Goal: Use online tool/utility: Utilize a website feature to perform a specific function

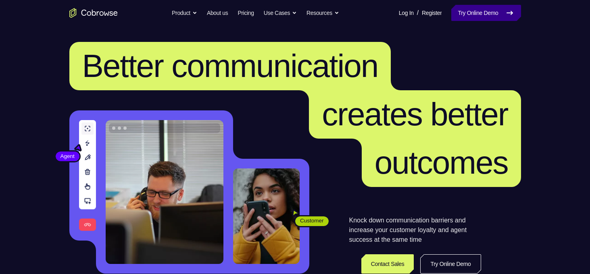
click at [494, 15] on link "Try Online Demo" at bounding box center [486, 13] width 69 height 16
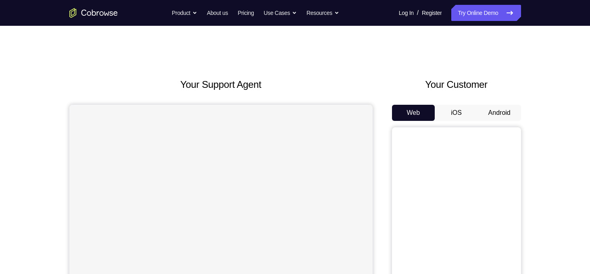
click at [498, 110] on button "Android" at bounding box center [499, 113] width 43 height 16
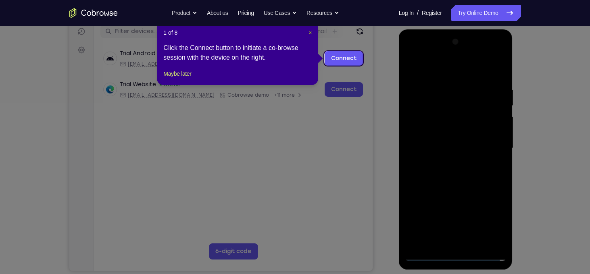
click at [309, 32] on span "×" at bounding box center [310, 32] width 3 height 6
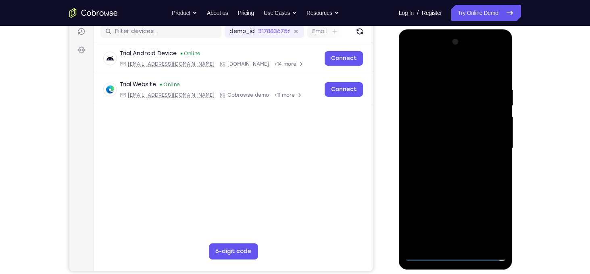
click at [458, 256] on div at bounding box center [456, 149] width 102 height 226
click at [493, 220] on div at bounding box center [456, 149] width 102 height 226
click at [465, 147] on div at bounding box center [456, 149] width 102 height 226
click at [412, 54] on div at bounding box center [456, 149] width 102 height 226
click at [490, 145] on div at bounding box center [456, 149] width 102 height 226
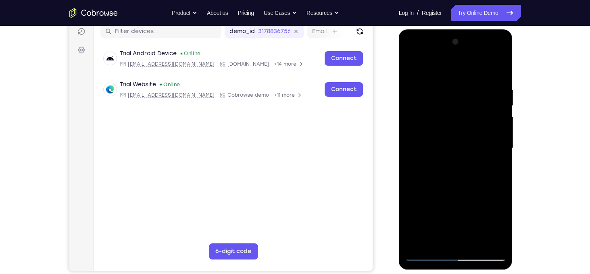
click at [447, 162] on div at bounding box center [456, 149] width 102 height 226
click at [441, 133] on div at bounding box center [456, 149] width 102 height 226
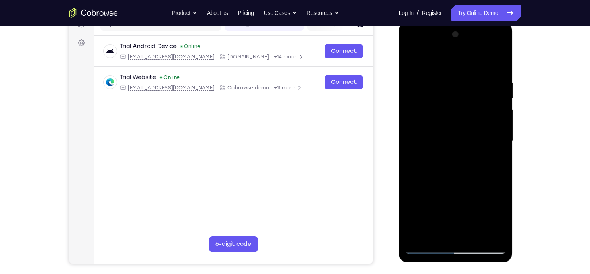
scroll to position [111, 0]
click at [453, 121] on div at bounding box center [456, 142] width 102 height 226
click at [434, 125] on div at bounding box center [456, 142] width 102 height 226
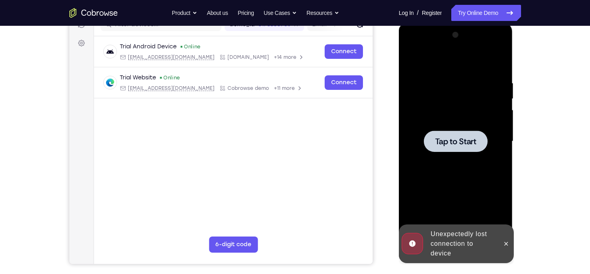
click at [461, 148] on div at bounding box center [456, 141] width 64 height 21
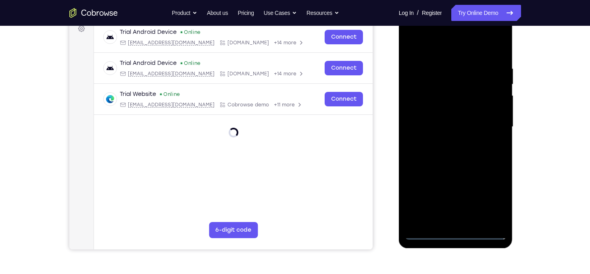
scroll to position [126, 0]
click at [455, 235] on div at bounding box center [456, 127] width 102 height 226
